Goal: Book appointment/travel/reservation

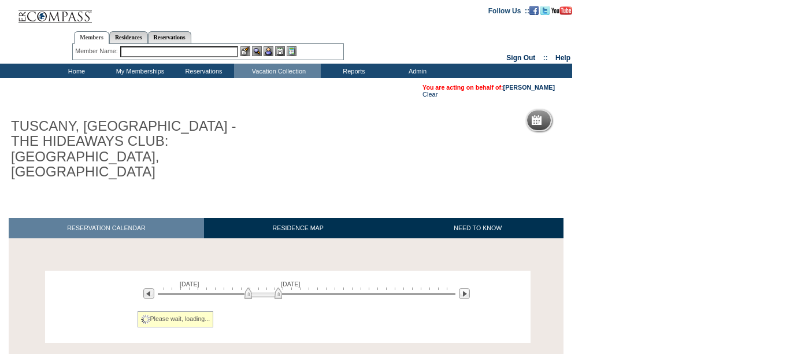
scroll to position [53, 0]
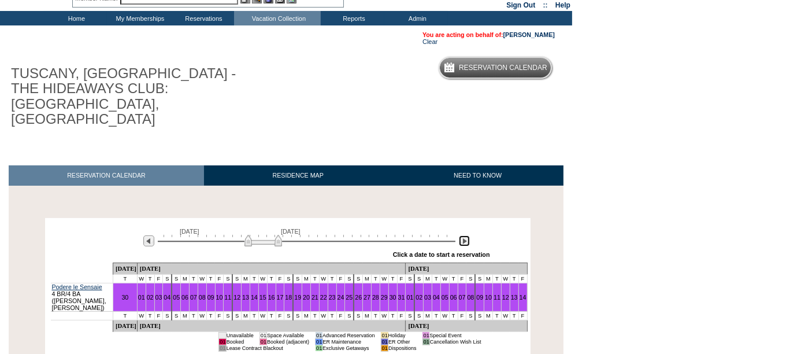
click at [462, 235] on img at bounding box center [464, 240] width 11 height 11
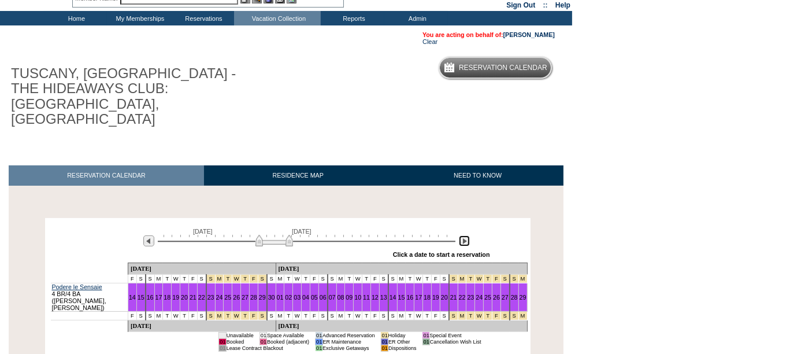
click at [462, 235] on img at bounding box center [464, 240] width 11 height 11
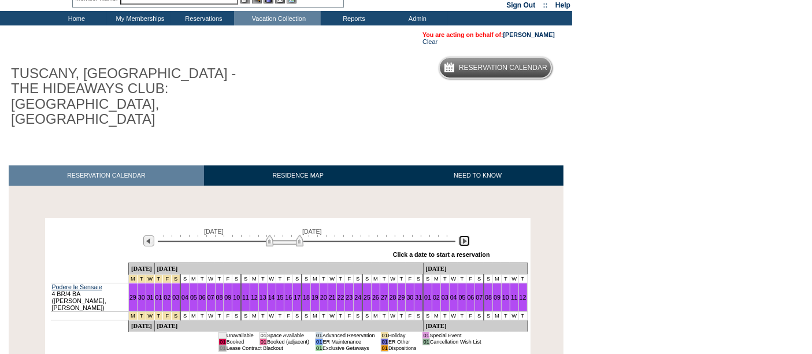
click at [462, 235] on img at bounding box center [464, 240] width 11 height 11
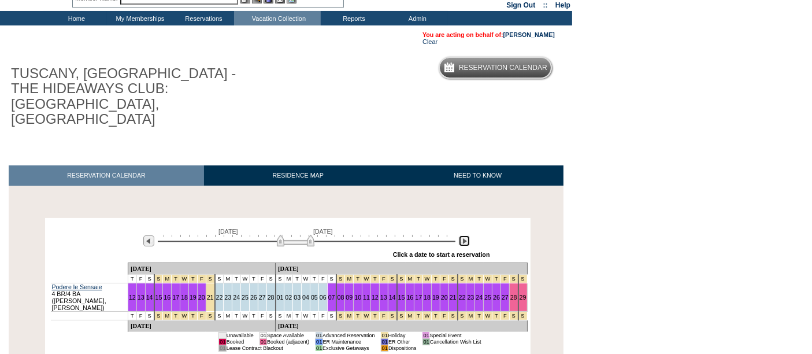
click at [462, 235] on img at bounding box center [464, 240] width 11 height 11
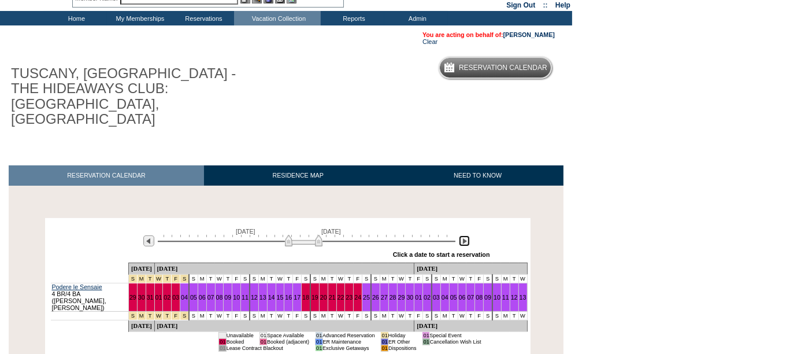
click at [302, 235] on img at bounding box center [304, 241] width 38 height 12
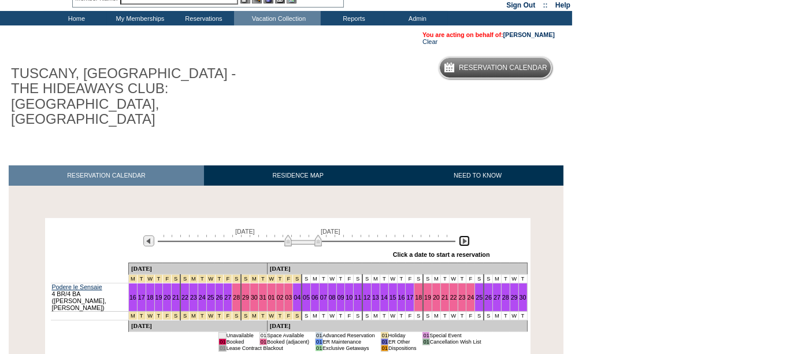
scroll to position [108, 0]
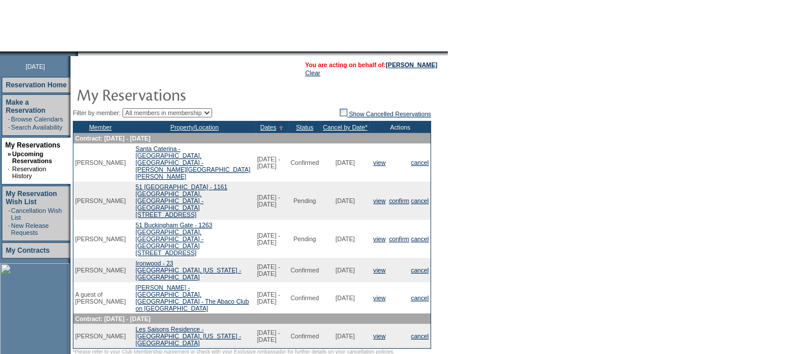
scroll to position [99, 0]
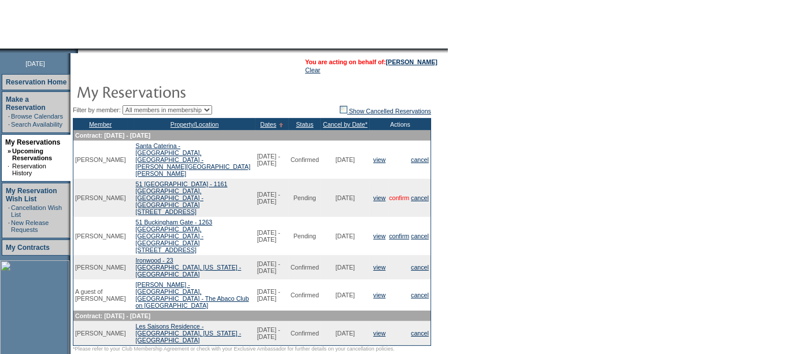
click at [399, 194] on link "confirm" at bounding box center [399, 197] width 20 height 7
